Goal: Transaction & Acquisition: Purchase product/service

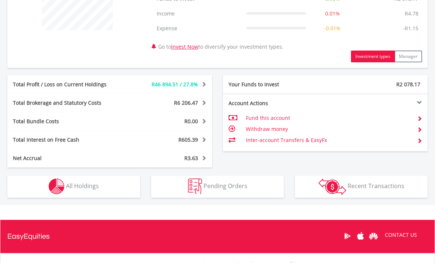
scroll to position [347, 0]
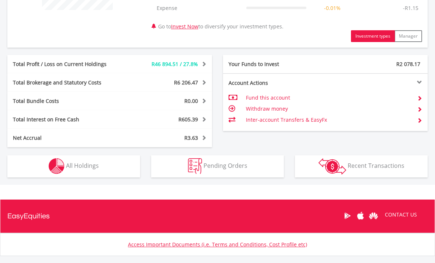
click at [110, 162] on button "Holdings All Holdings" at bounding box center [73, 167] width 133 height 22
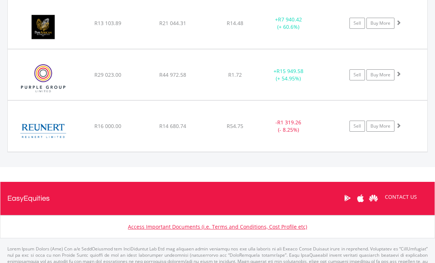
scroll to position [855, 0]
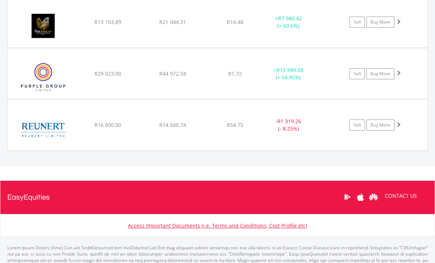
click at [354, 128] on link "Sell" at bounding box center [357, 125] width 15 height 11
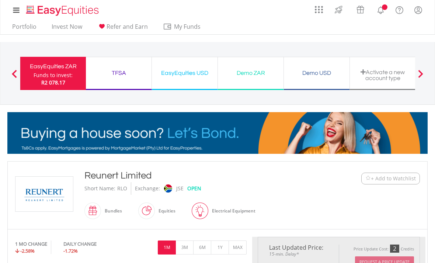
type input "********"
type input "******"
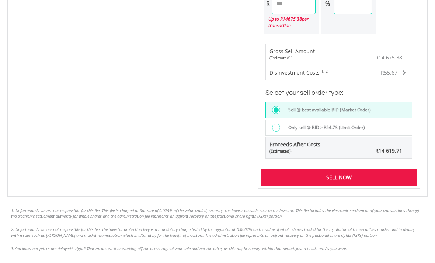
scroll to position [503, 0]
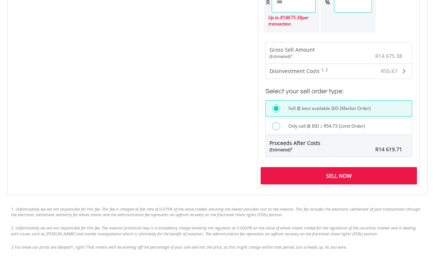
click at [332, 175] on div "Sell Now" at bounding box center [339, 175] width 156 height 17
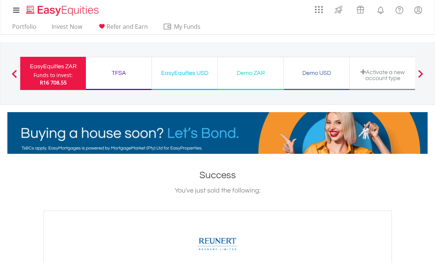
click at [12, 70] on div at bounding box center [14, 73] width 15 height 7
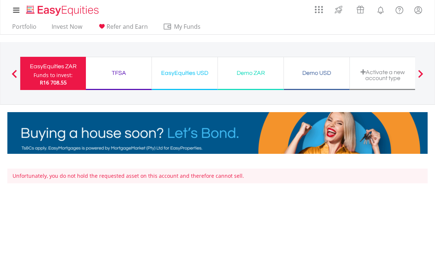
click at [18, 27] on link "Portfolio" at bounding box center [24, 28] width 30 height 11
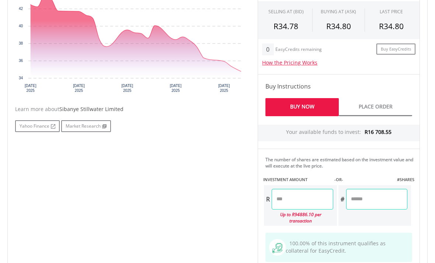
scroll to position [312, 0]
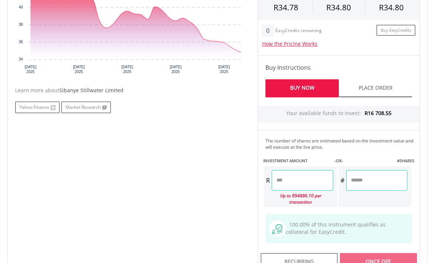
click at [301, 177] on input "number" at bounding box center [302, 180] width 61 height 21
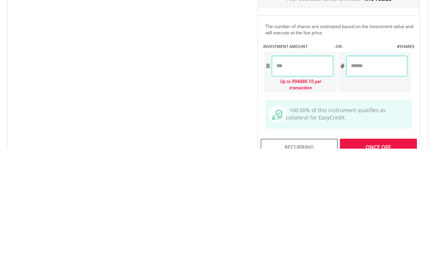
scroll to position [426, 0]
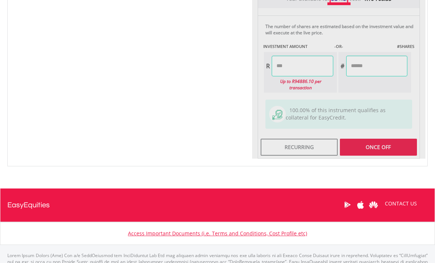
type input "********"
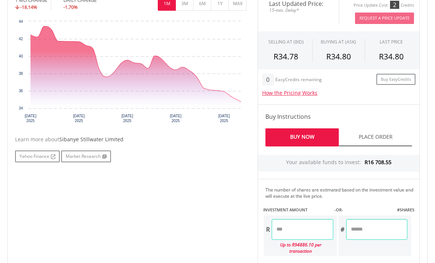
scroll to position [263, 0]
click at [299, 136] on link "Buy Now" at bounding box center [302, 138] width 73 height 18
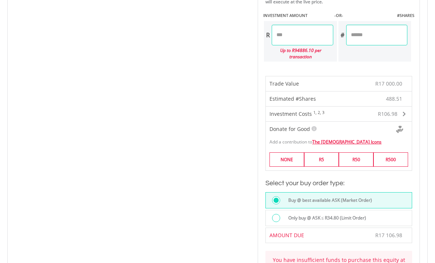
scroll to position [468, 0]
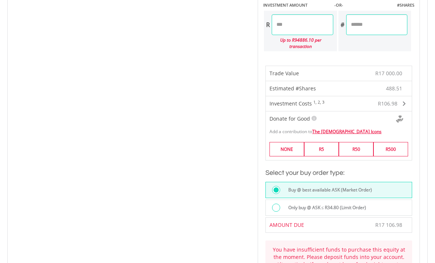
click at [402, 177] on h3 "Select your buy order type:" at bounding box center [339, 173] width 147 height 10
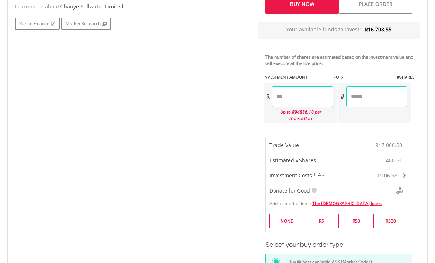
scroll to position [359, 0]
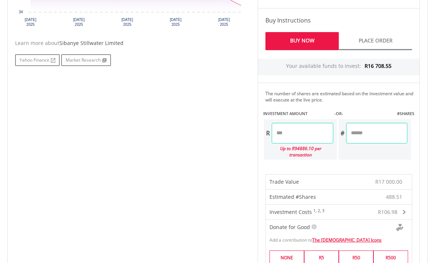
click at [307, 130] on input "********" at bounding box center [302, 133] width 61 height 21
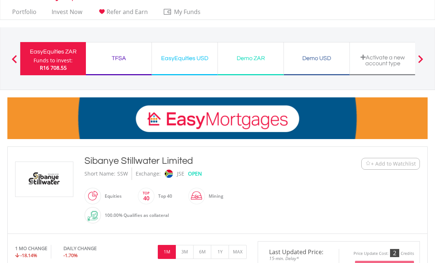
scroll to position [0, 0]
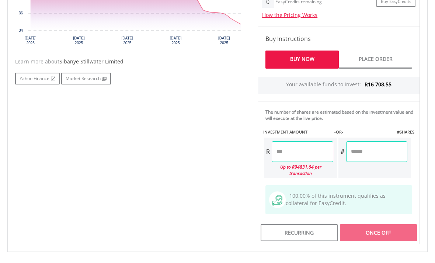
click at [309, 143] on input "number" at bounding box center [302, 152] width 61 height 21
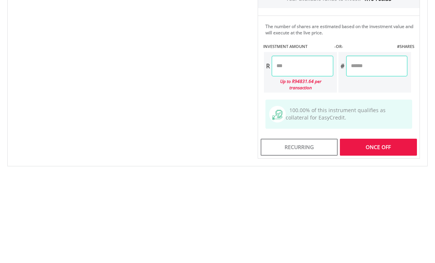
scroll to position [426, 0]
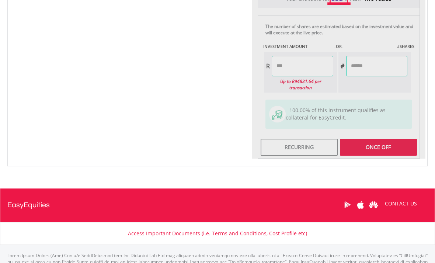
type input "********"
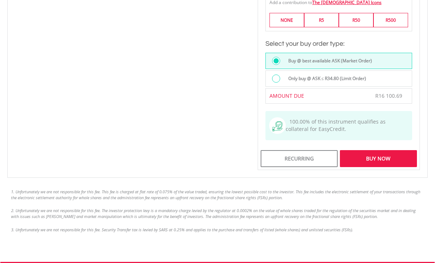
scroll to position [605, 0]
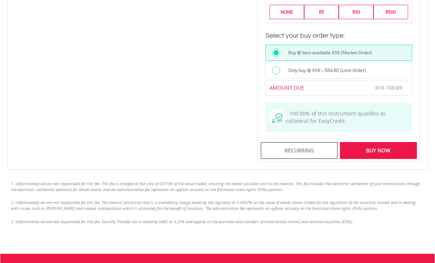
click at [375, 152] on div "Buy Now" at bounding box center [378, 150] width 77 height 17
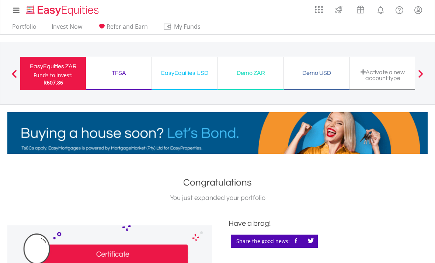
click at [24, 28] on link "Portfolio" at bounding box center [24, 28] width 30 height 11
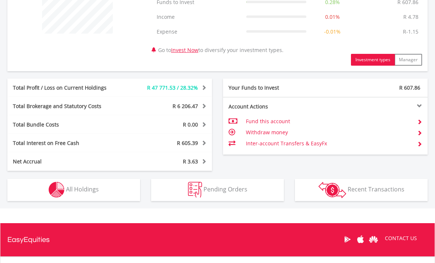
scroll to position [356, 0]
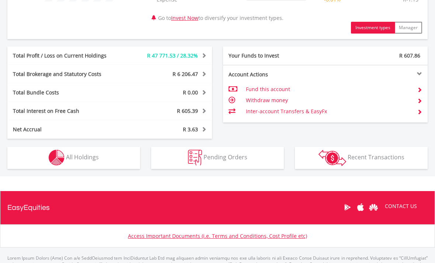
click at [89, 154] on span "All Holdings" at bounding box center [82, 157] width 33 height 8
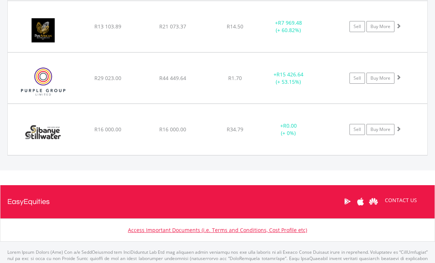
scroll to position [855, 0]
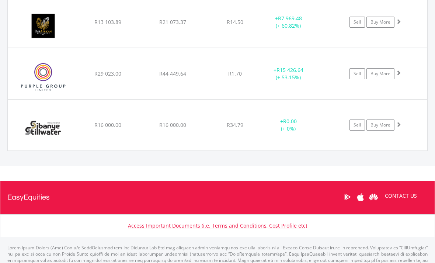
click at [16, 27] on img at bounding box center [42, 26] width 63 height 40
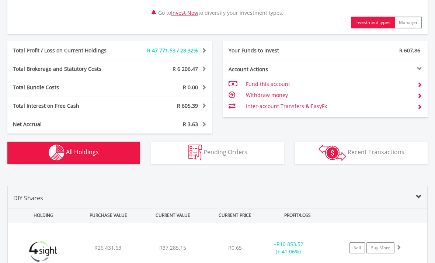
scroll to position [364, 0]
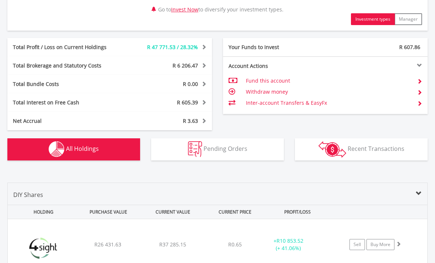
click at [84, 148] on span "All Holdings" at bounding box center [82, 149] width 33 height 8
click at [107, 145] on button "Holdings All Holdings" at bounding box center [73, 149] width 133 height 22
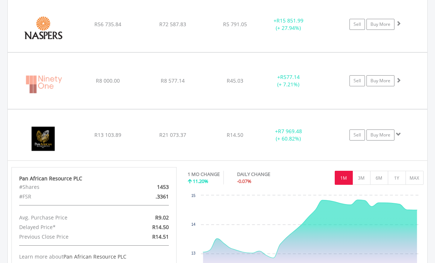
scroll to position [746, 0]
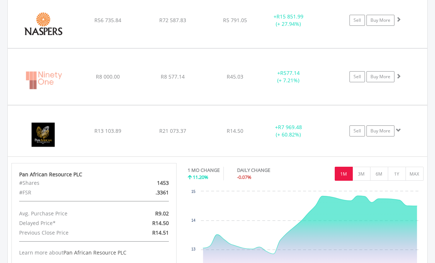
click at [335, 188] on icon "Created with Highcharts 11.1.0 21 Jul ​ 2025 28 Jul ​ 2025 4 Aug ​ 2025 11 Aug …" at bounding box center [305, 243] width 235 height 111
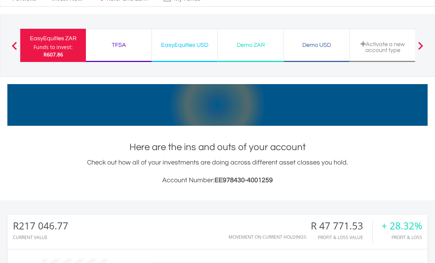
scroll to position [28, 0]
